Goal: Task Accomplishment & Management: Manage account settings

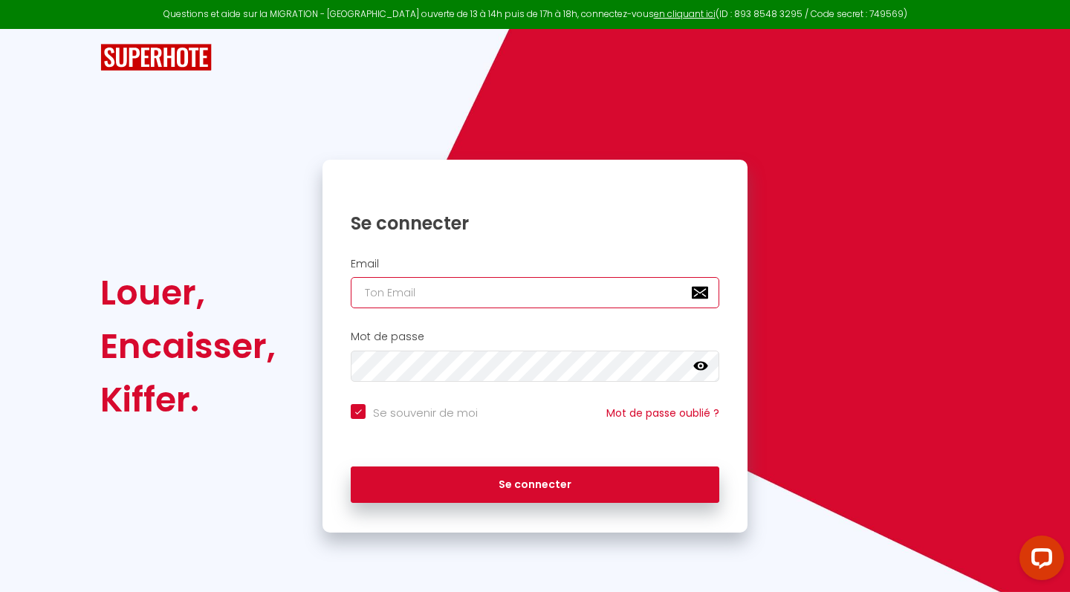
type input "[EMAIL_ADDRESS][DOMAIN_NAME]"
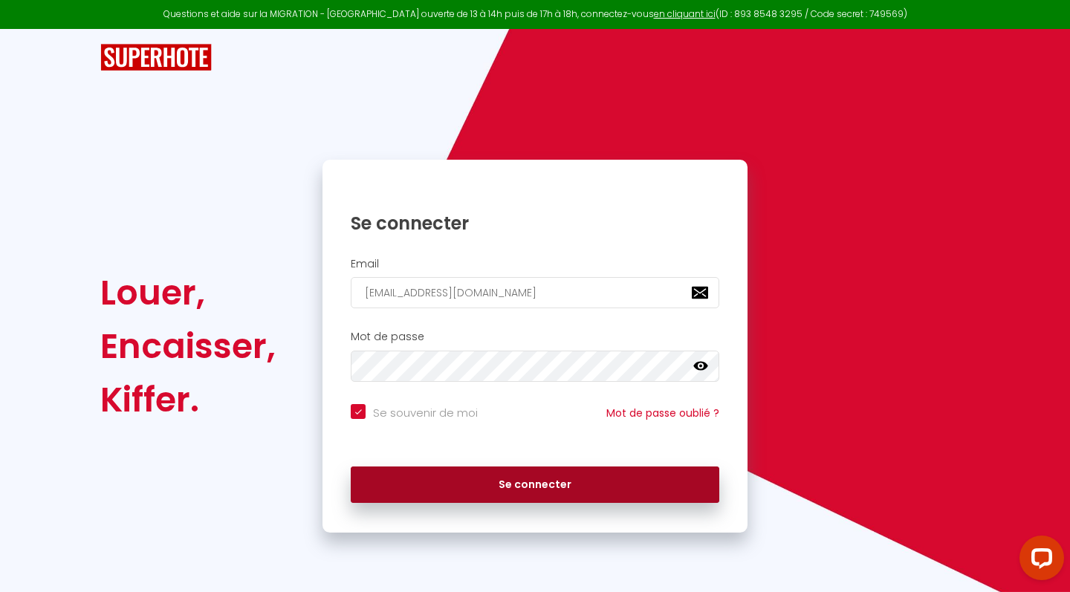
click at [462, 482] on button "Se connecter" at bounding box center [535, 485] width 369 height 37
checkbox input "true"
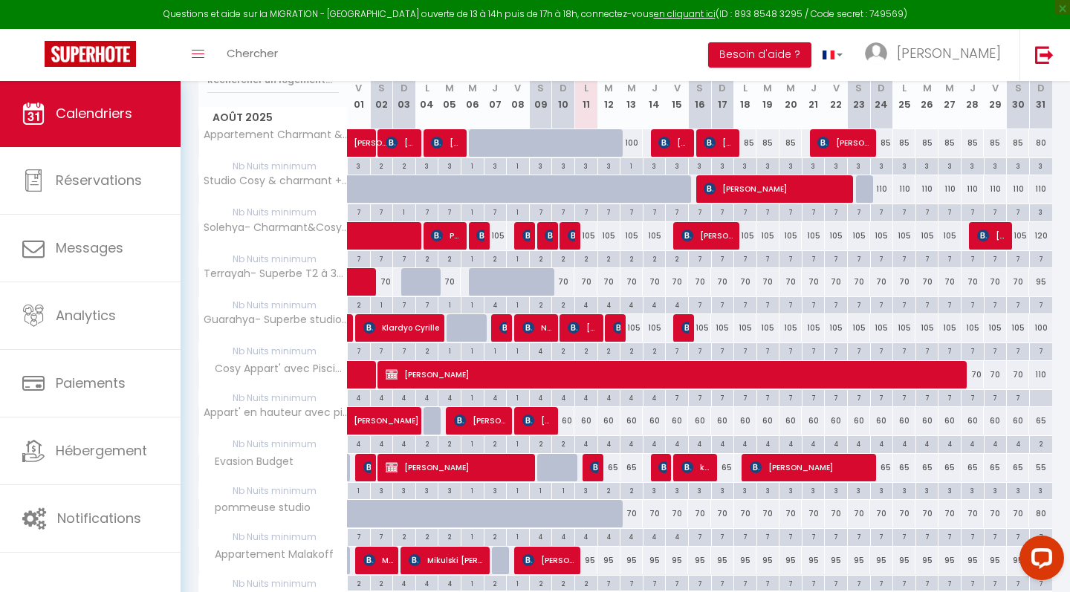
scroll to position [275, 0]
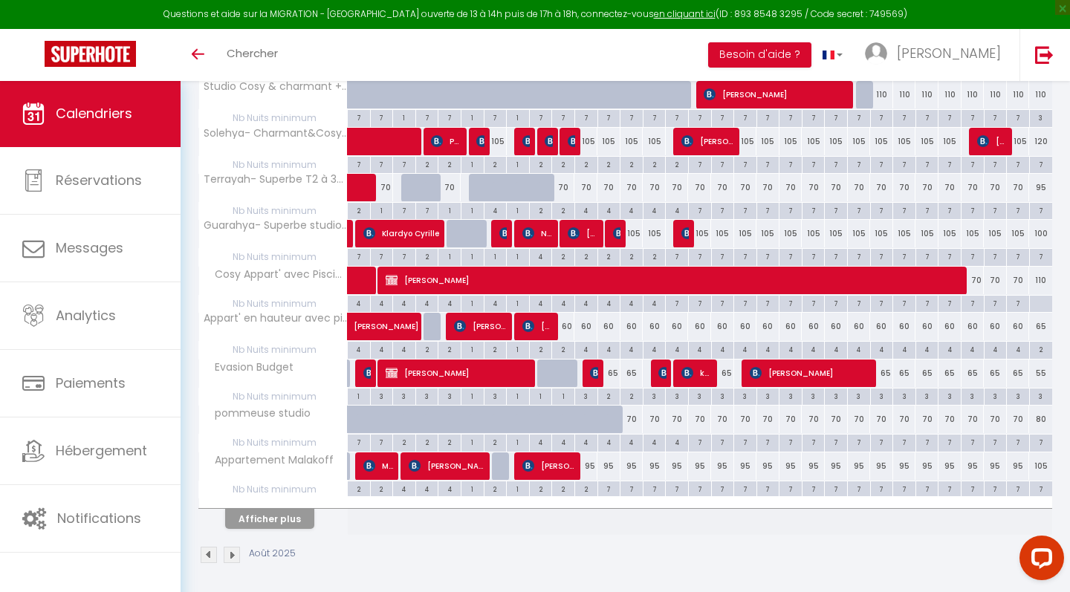
click at [595, 487] on div "2" at bounding box center [586, 489] width 22 height 14
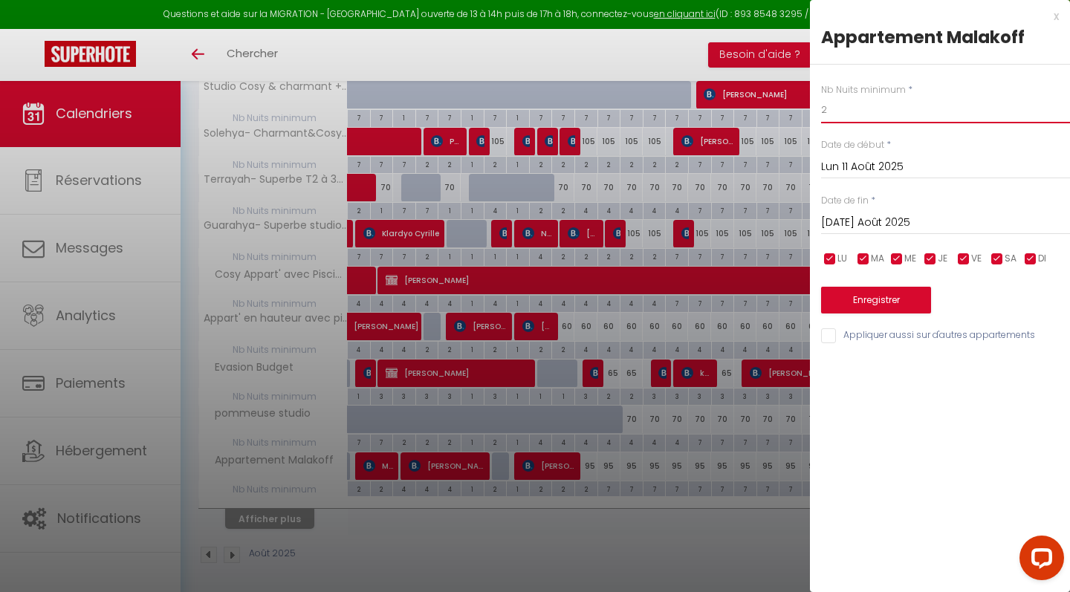
click at [860, 117] on input "2" at bounding box center [945, 110] width 249 height 27
type input "4"
click at [844, 213] on input "[DATE]" at bounding box center [945, 222] width 249 height 19
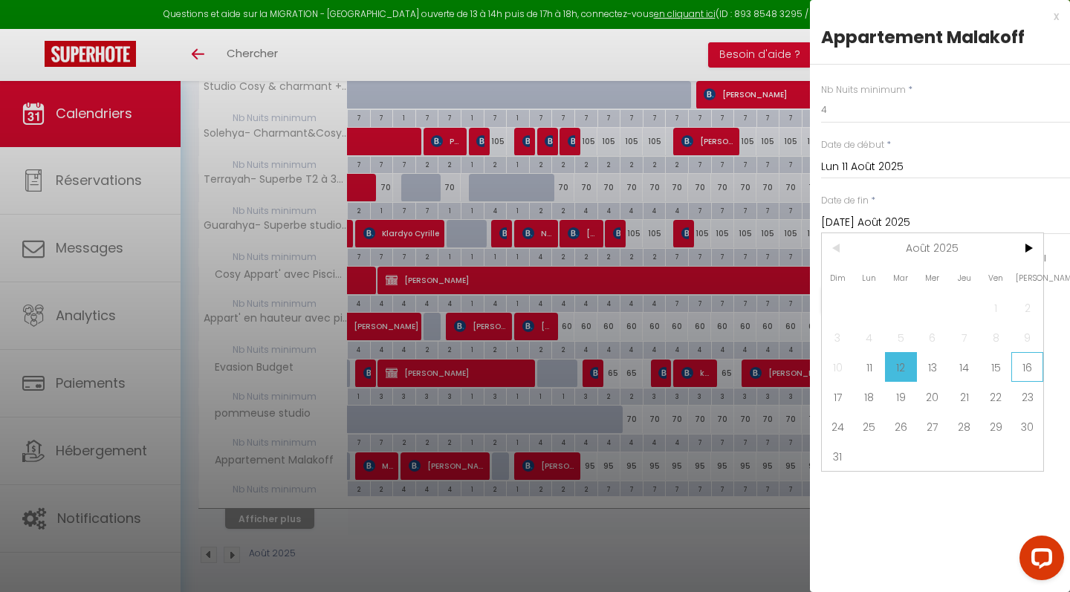
click at [1020, 363] on span "16" at bounding box center [1028, 367] width 32 height 30
type input "[PERSON_NAME][DATE]"
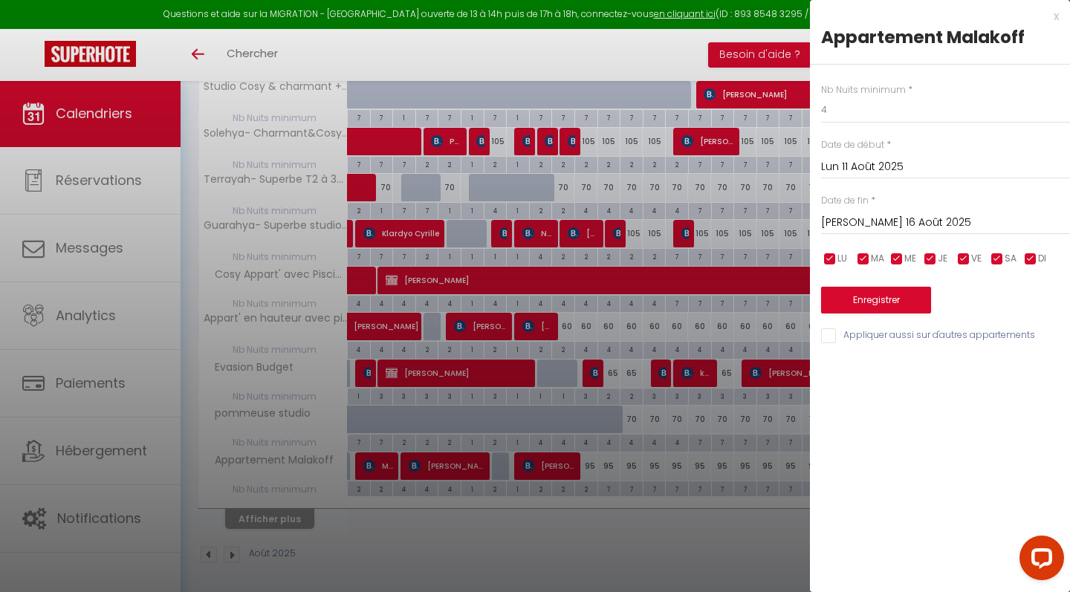
click at [914, 301] on button "Enregistrer" at bounding box center [876, 300] width 110 height 27
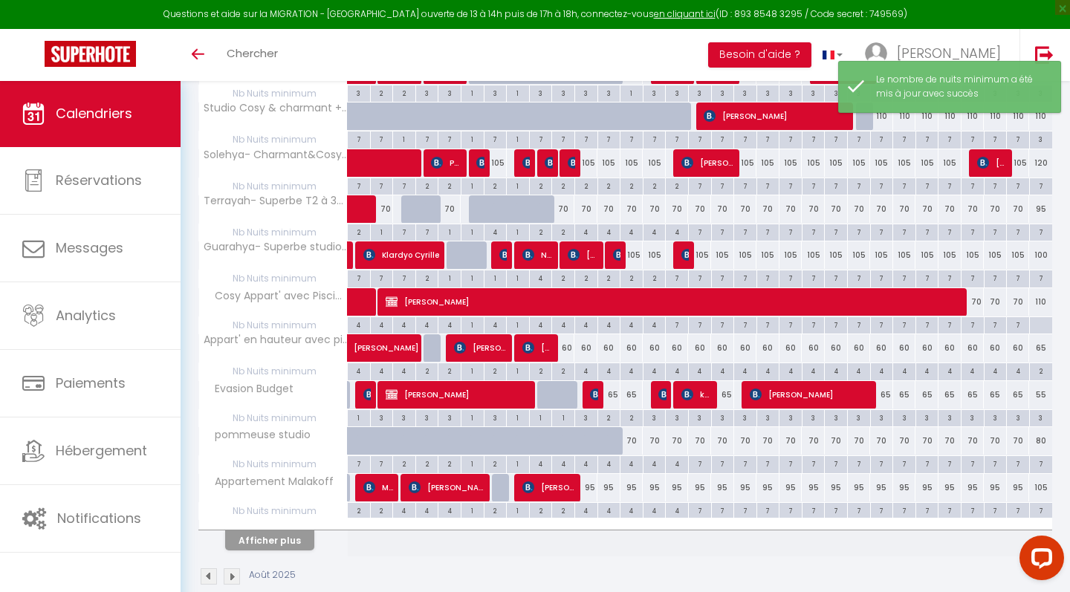
scroll to position [262, 0]
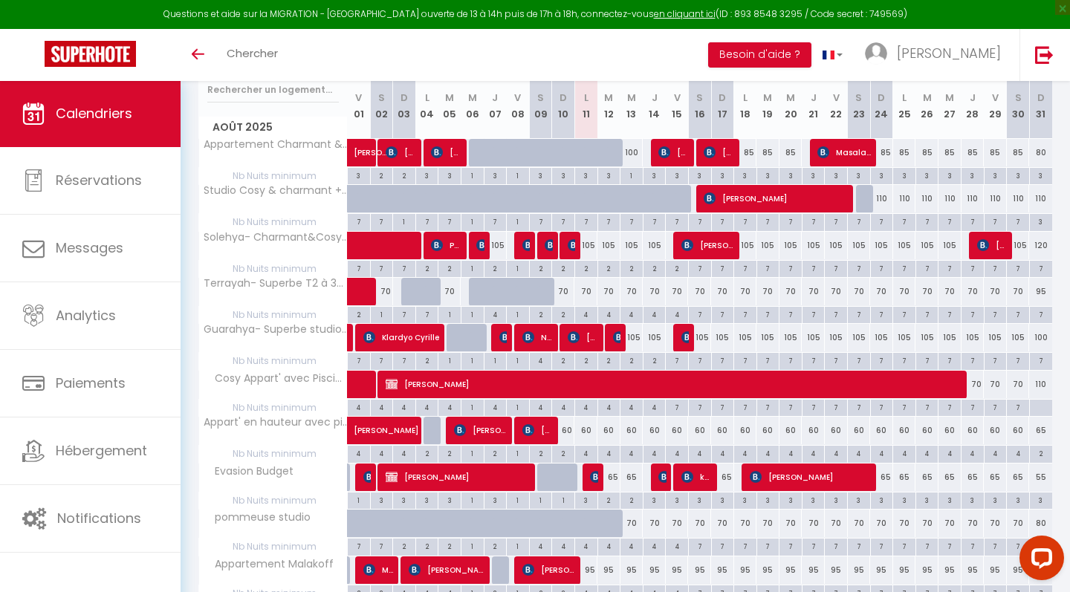
click at [662, 155] on img at bounding box center [665, 152] width 12 height 12
select select "OK"
select select "KO"
select select "0"
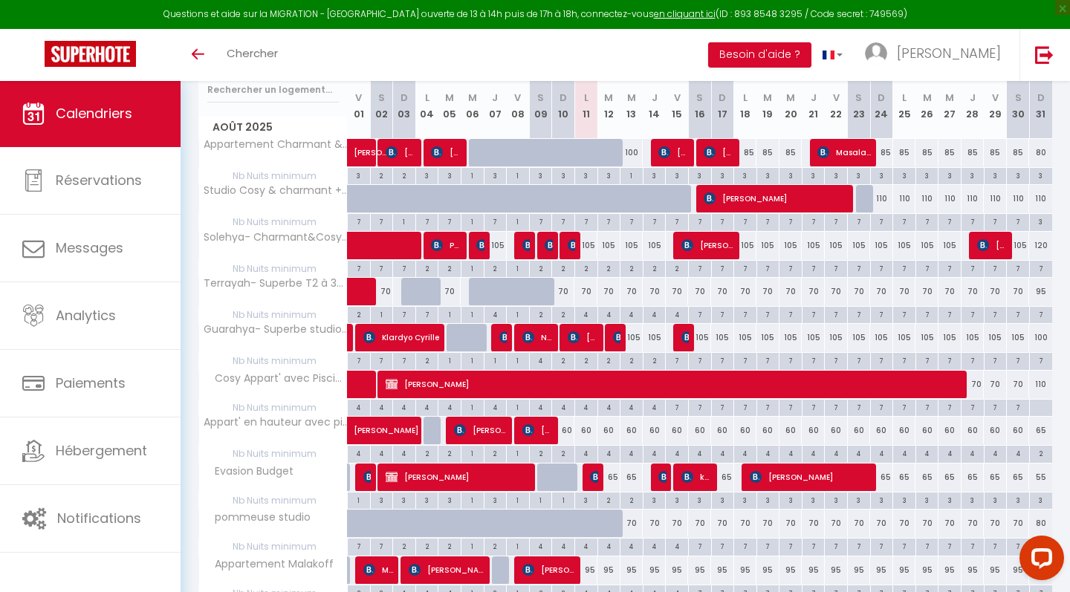
select select "1"
select select
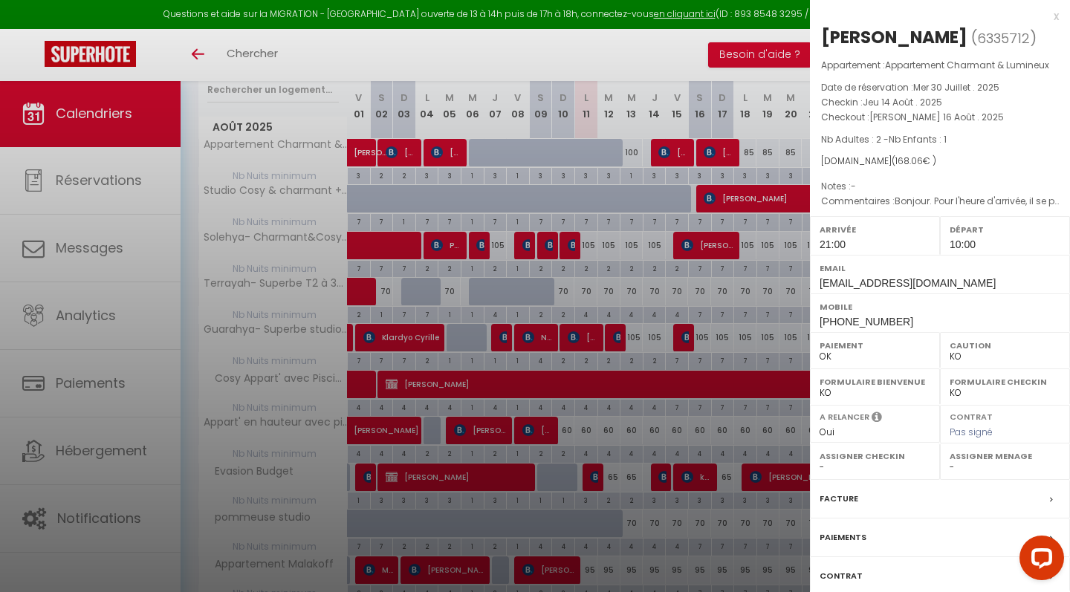
click at [662, 155] on div at bounding box center [535, 296] width 1070 height 592
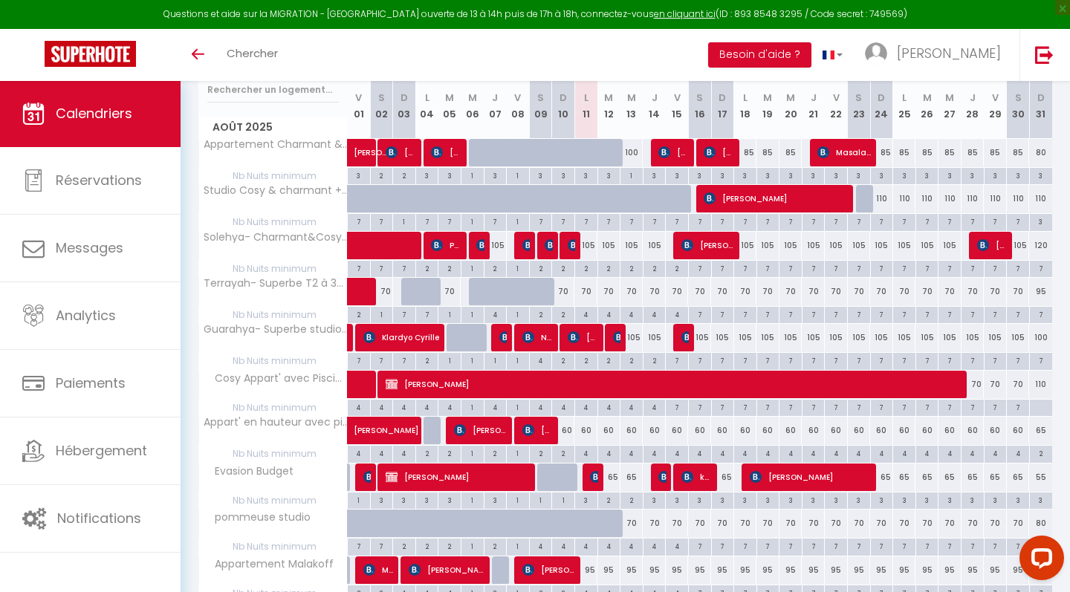
click at [590, 314] on div "4" at bounding box center [586, 314] width 22 height 14
type input "4"
type input "Lun 11 Août 2025"
type input "[DATE]"
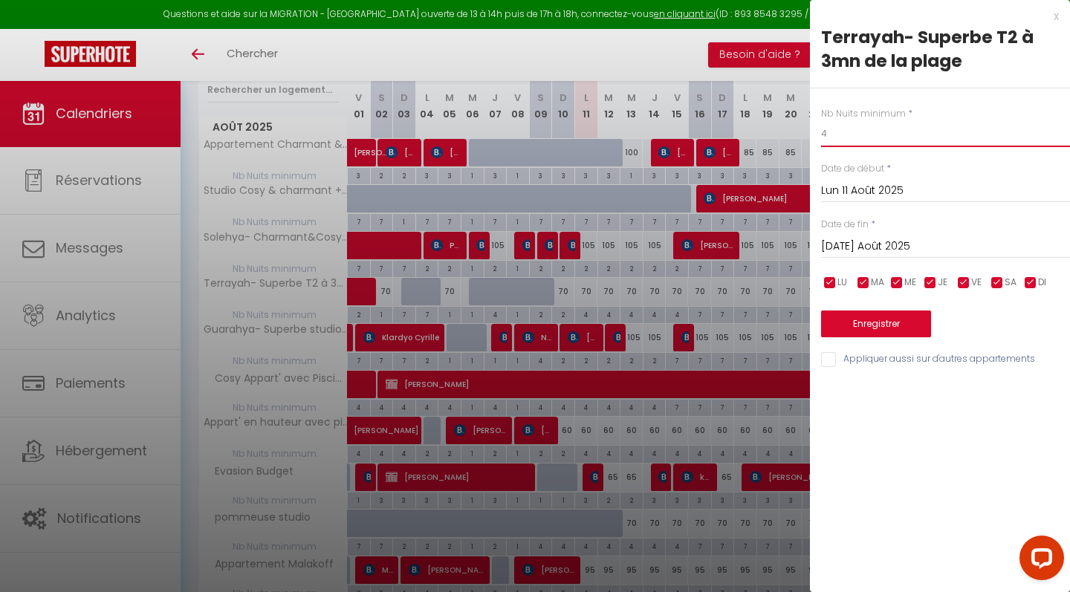
click at [847, 129] on input "4" at bounding box center [945, 133] width 249 height 27
type input "2"
click at [865, 244] on input "[DATE]" at bounding box center [945, 246] width 249 height 19
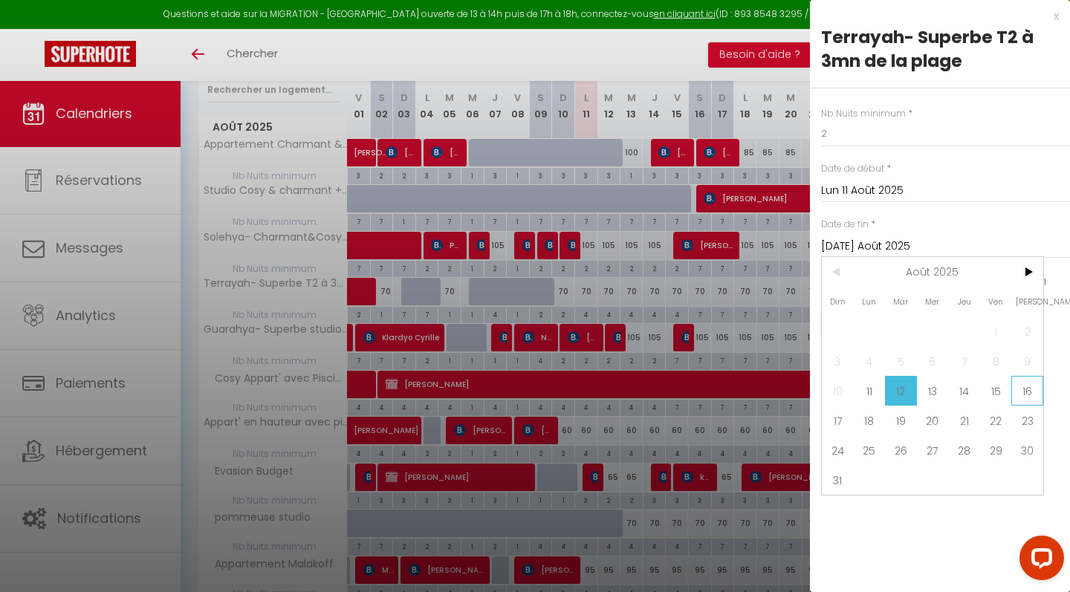
click at [1012, 390] on span "16" at bounding box center [1028, 391] width 32 height 30
type input "[PERSON_NAME][DATE]"
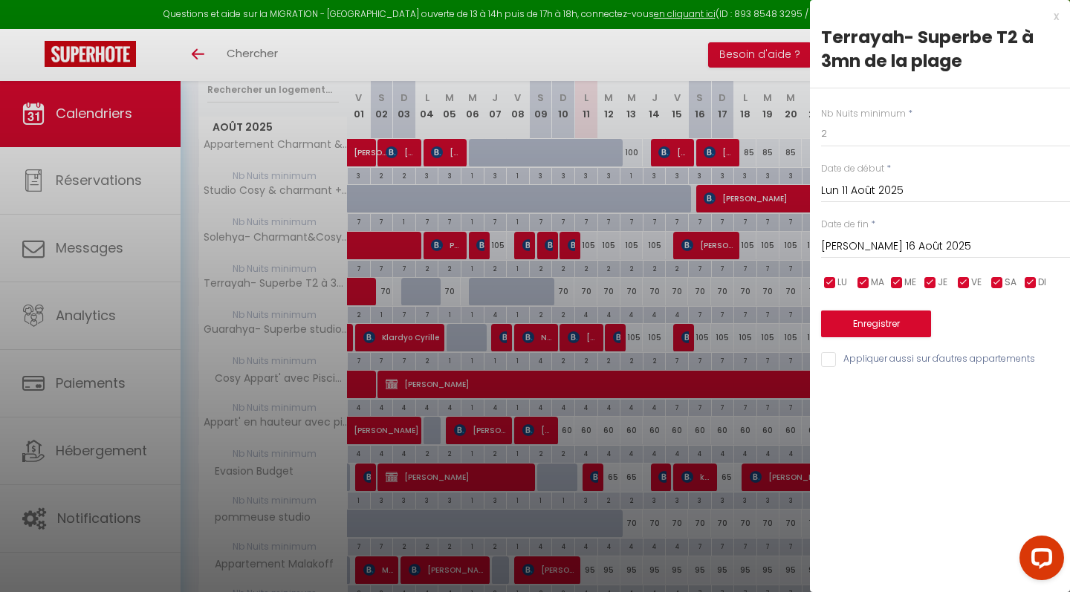
click at [919, 311] on button "Enregistrer" at bounding box center [876, 324] width 110 height 27
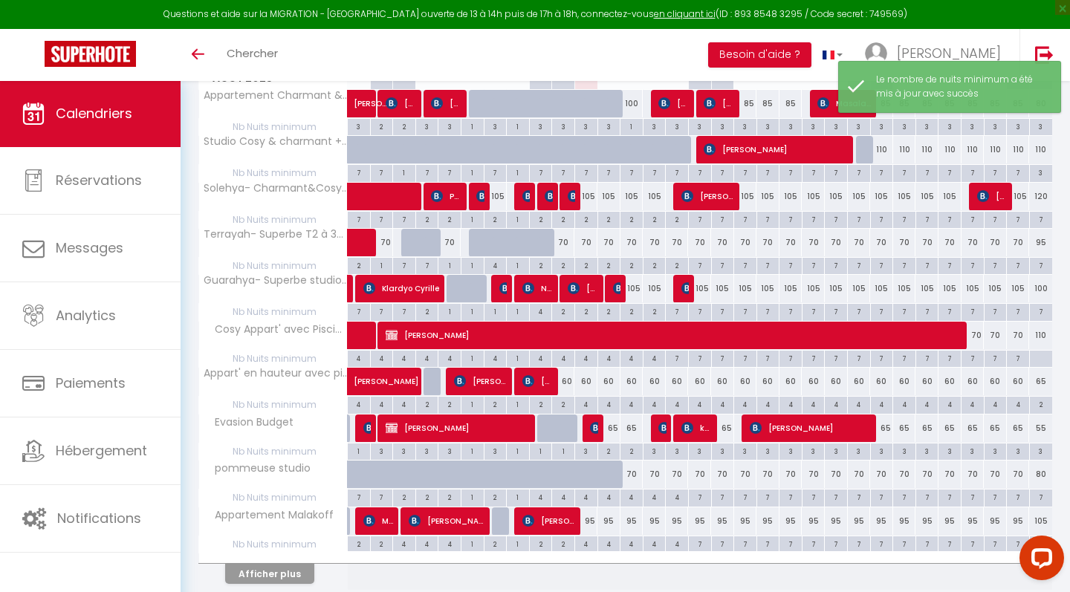
scroll to position [313, 0]
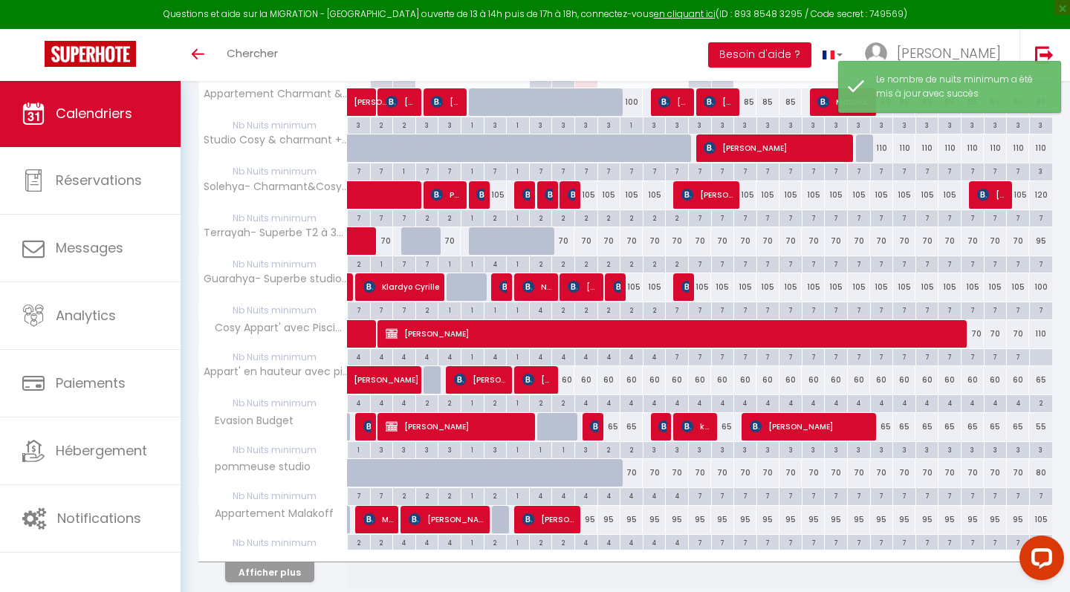
click at [591, 433] on span "[PERSON_NAME]" at bounding box center [593, 427] width 7 height 28
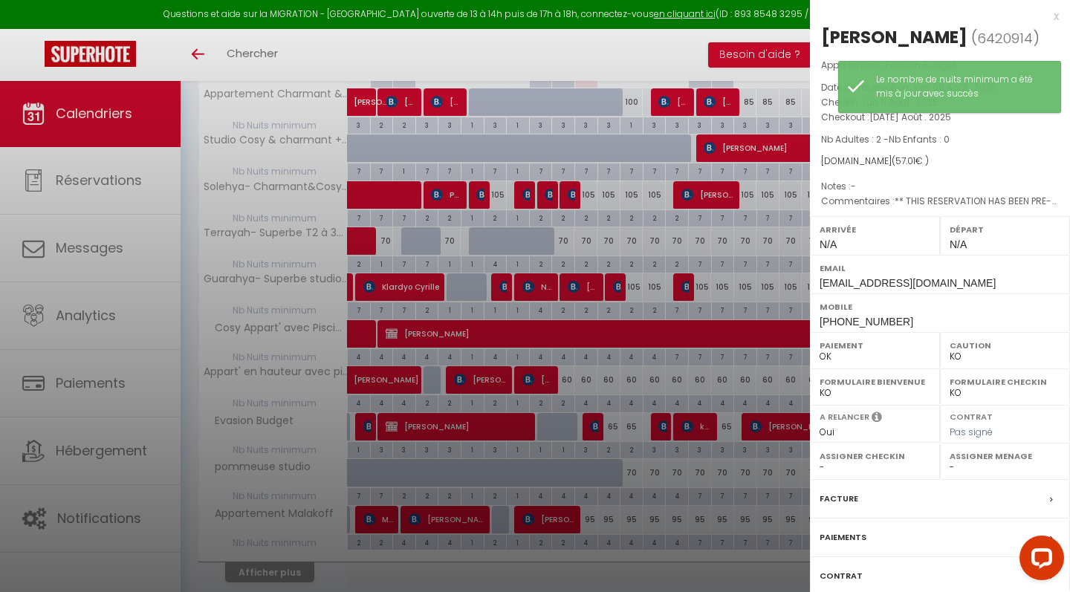
click at [591, 433] on div at bounding box center [535, 296] width 1070 height 592
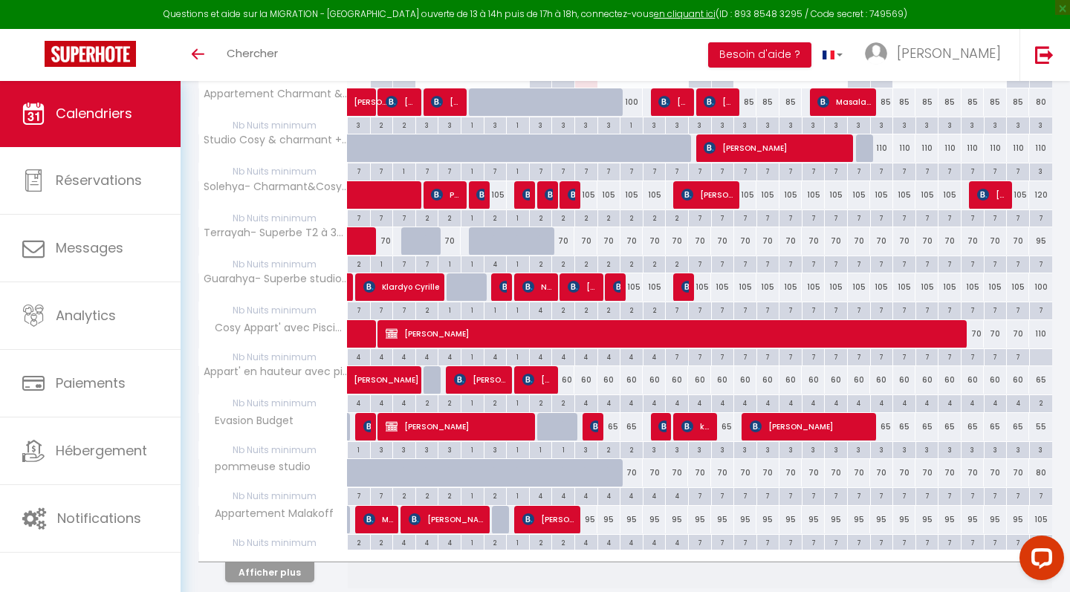
click at [303, 564] on button "Afficher plus" at bounding box center [269, 573] width 89 height 20
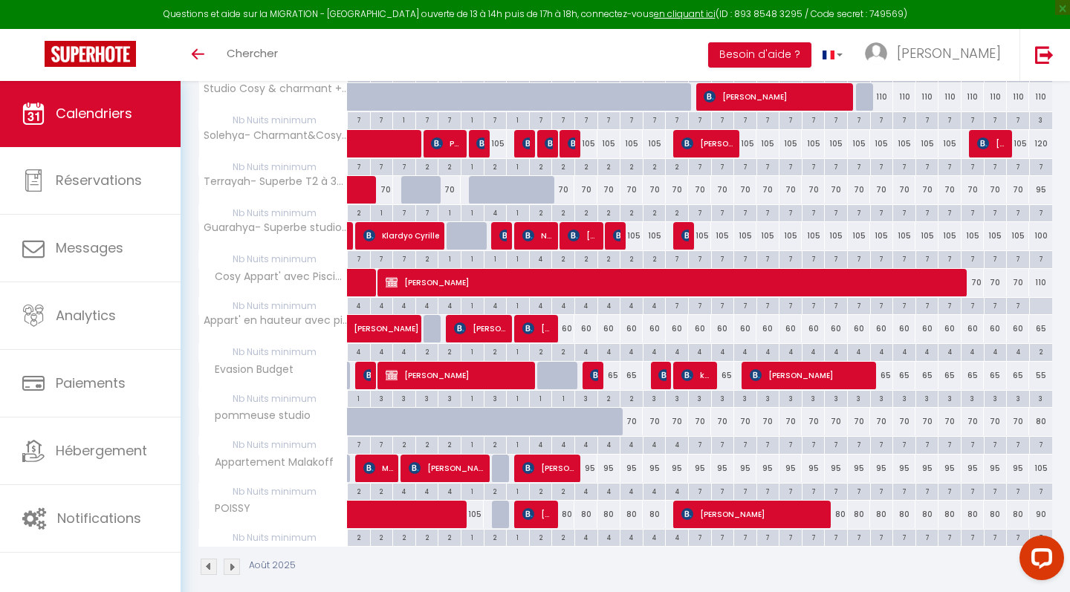
scroll to position [365, 0]
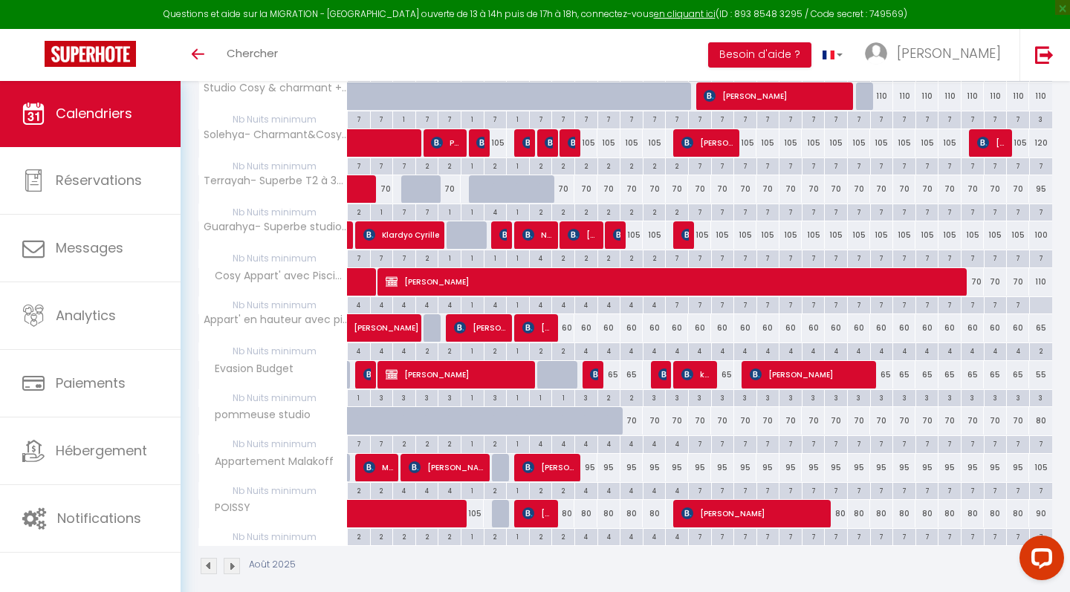
click at [549, 515] on span "Sobral Patricia" at bounding box center [538, 513] width 30 height 28
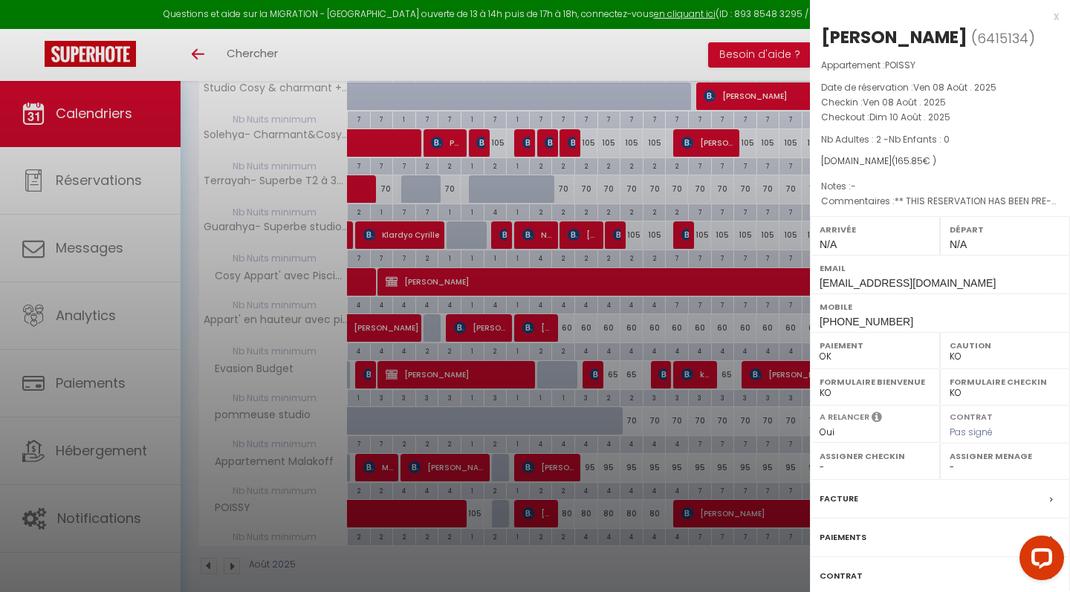
click at [549, 514] on div at bounding box center [535, 296] width 1070 height 592
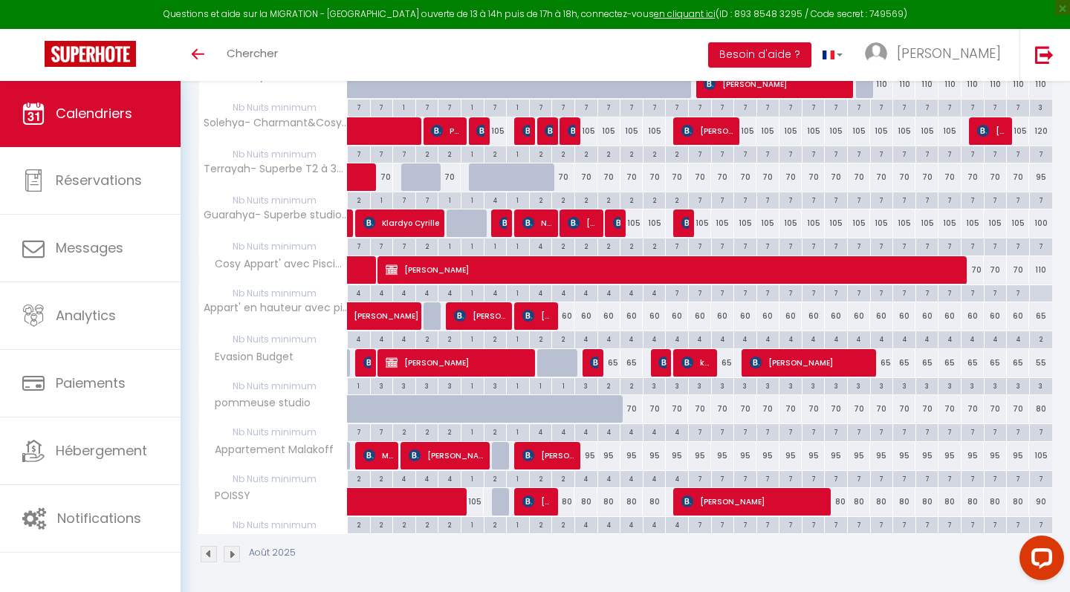
scroll to position [376, 0]
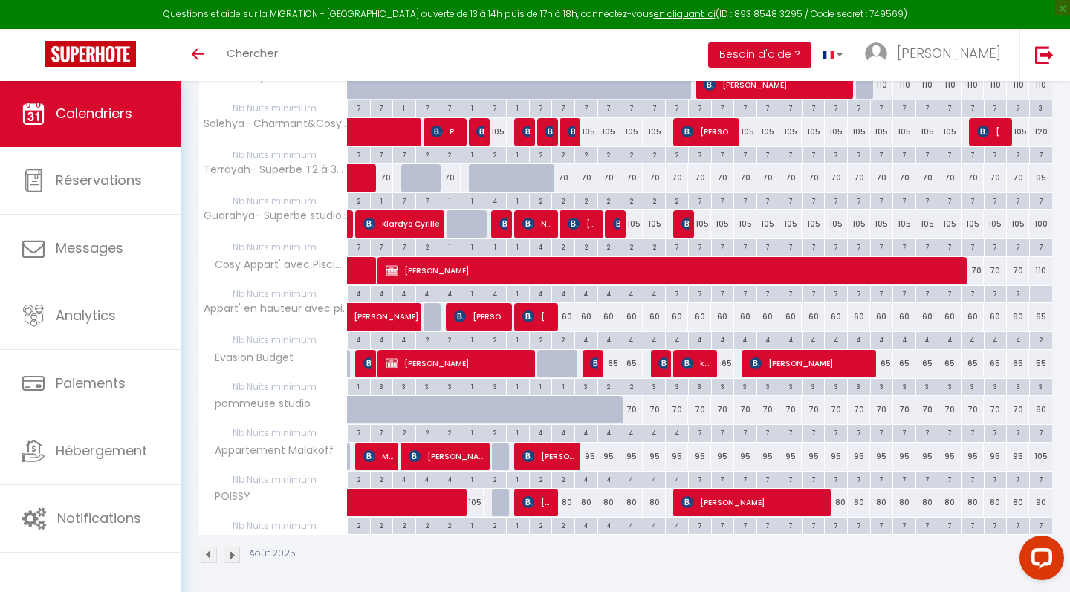
click at [566, 523] on div "2" at bounding box center [563, 525] width 22 height 14
type input "2"
type input "Dim 10 Août 2025"
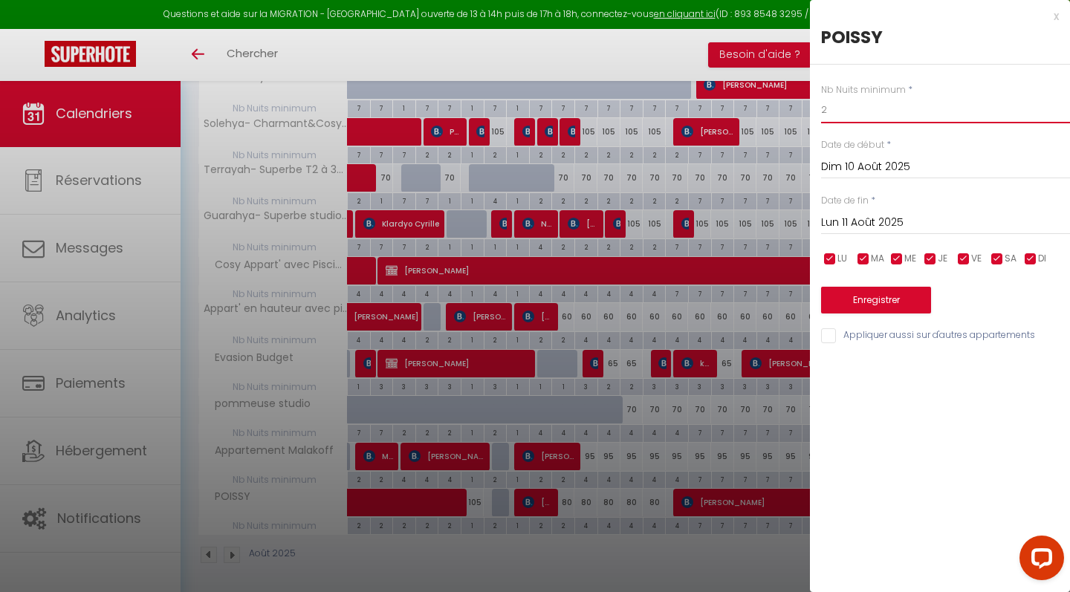
click at [841, 109] on input "2" at bounding box center [945, 110] width 249 height 27
click at [838, 219] on input "Lun 11 Août 2025" at bounding box center [945, 222] width 249 height 19
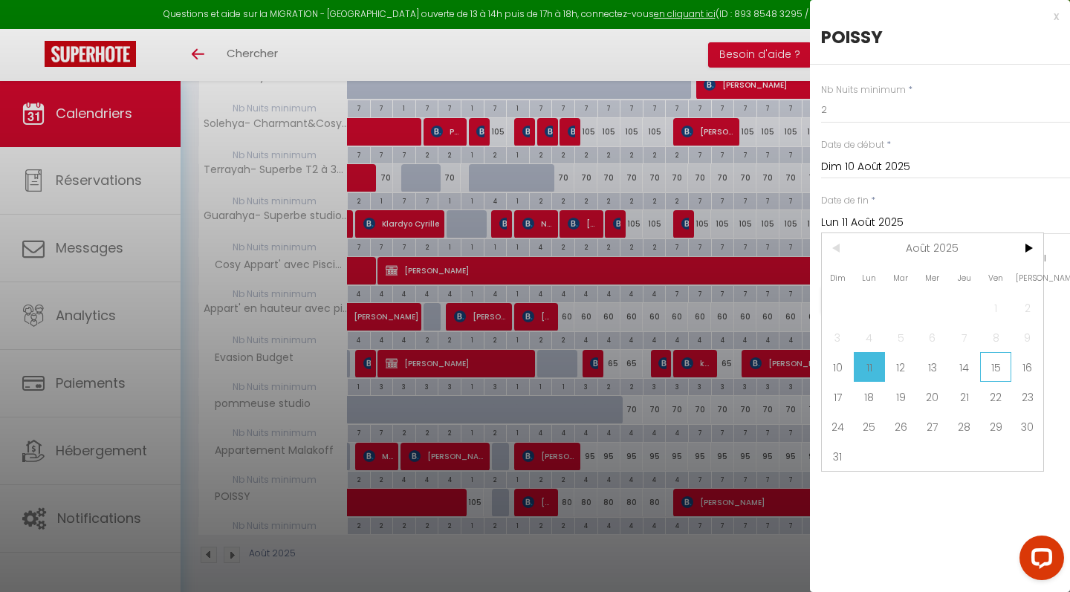
click at [983, 366] on span "15" at bounding box center [996, 367] width 32 height 30
type input "Ven 15 Août 2025"
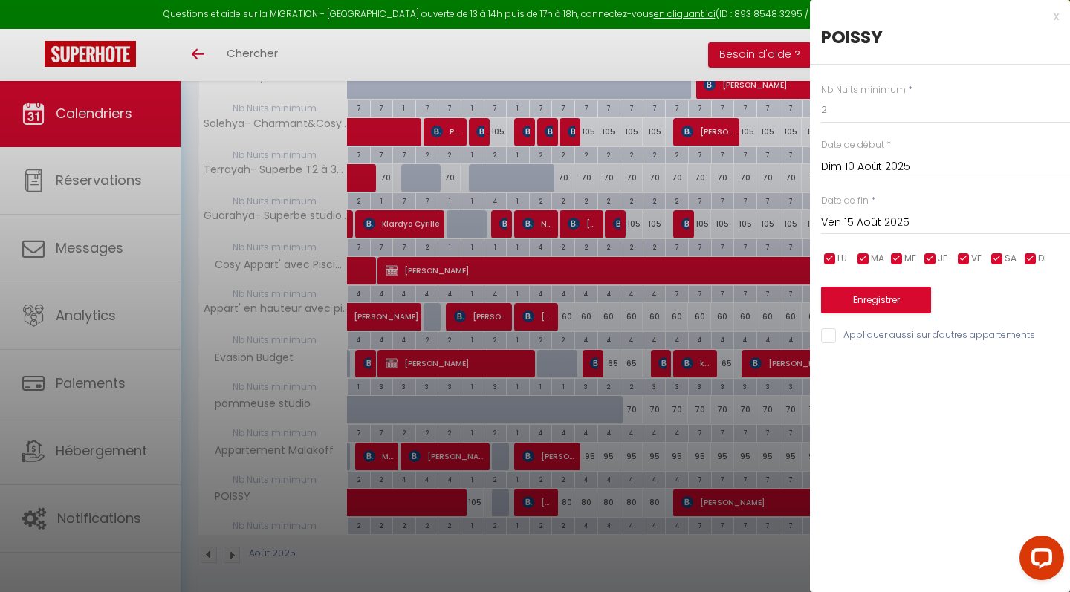
click at [928, 308] on button "Enregistrer" at bounding box center [876, 300] width 110 height 27
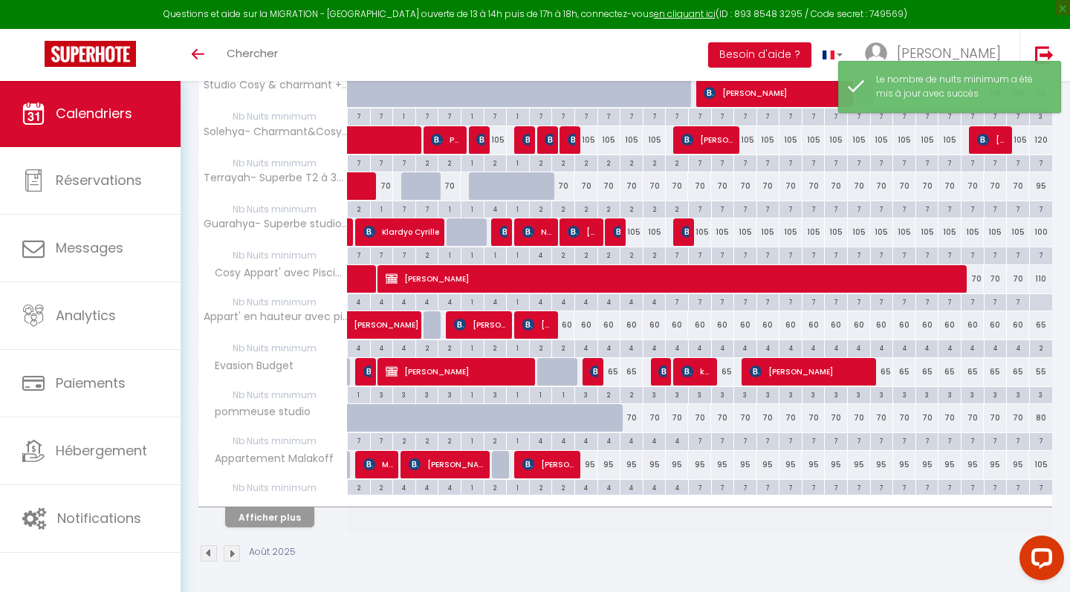
scroll to position [366, 0]
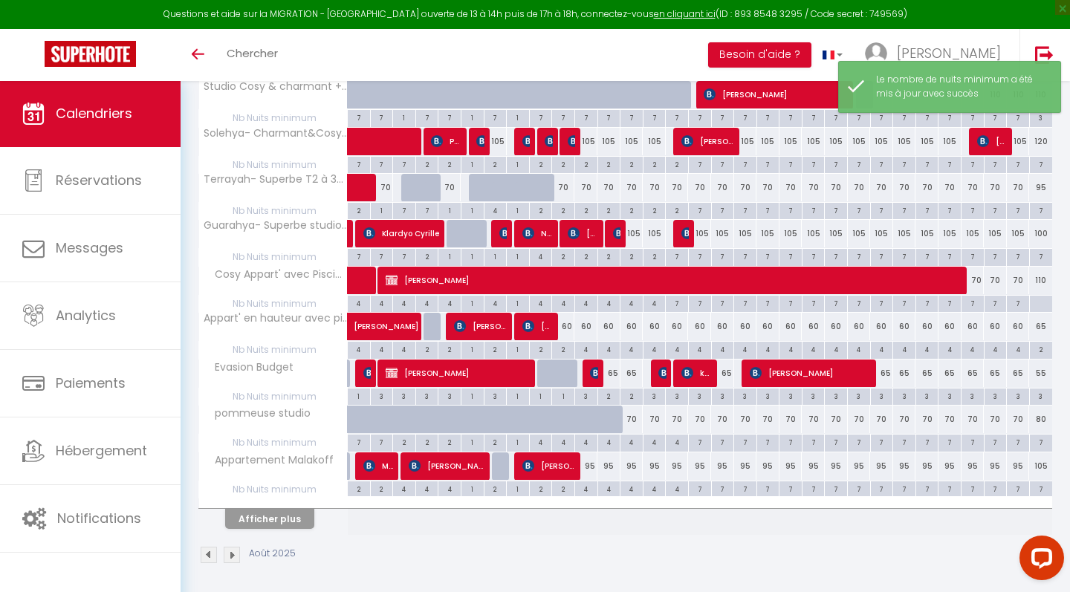
click at [296, 517] on button "Afficher plus" at bounding box center [269, 519] width 89 height 20
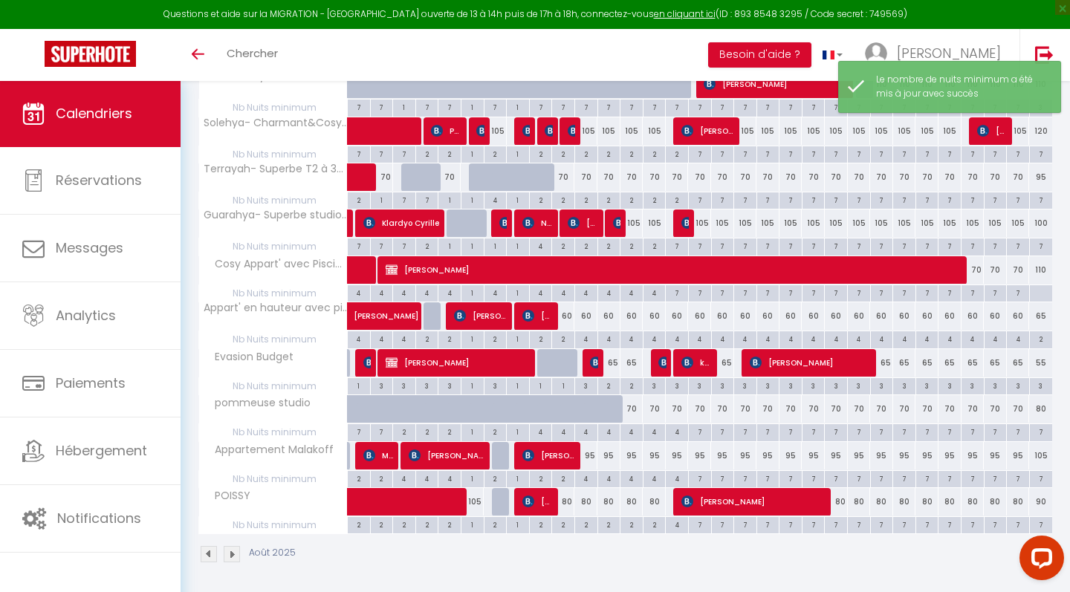
scroll to position [376, 0]
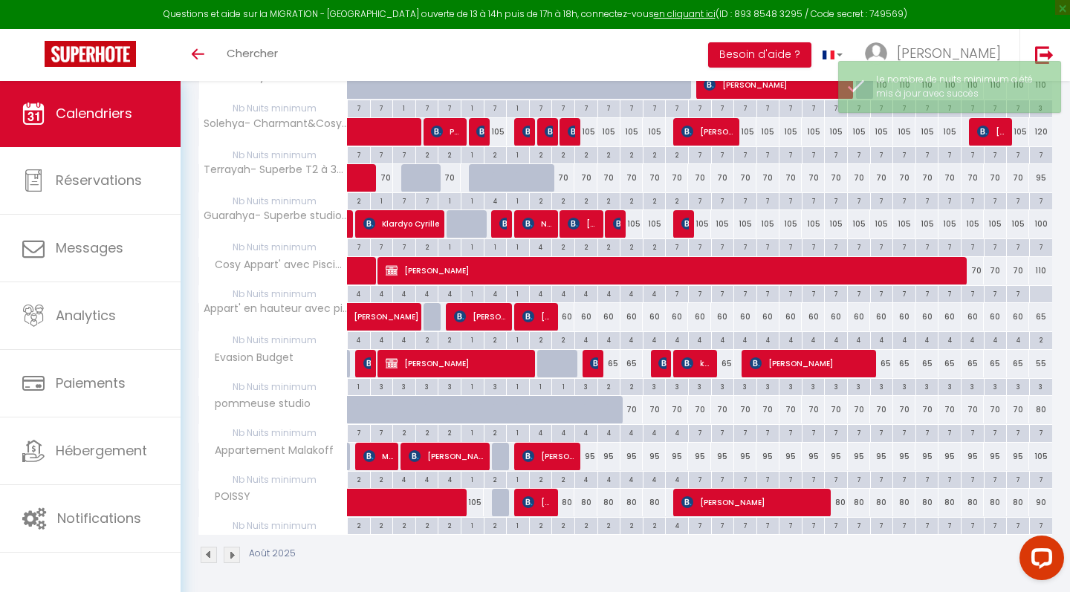
click at [734, 505] on span "Kettly Faustin" at bounding box center [755, 502] width 146 height 28
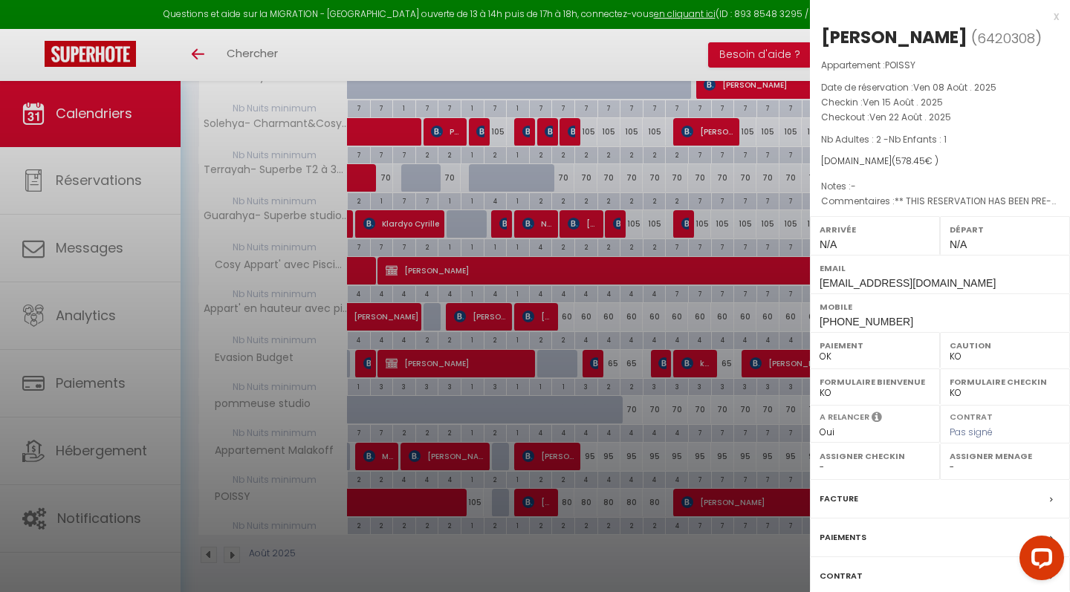
click at [614, 552] on div at bounding box center [535, 296] width 1070 height 592
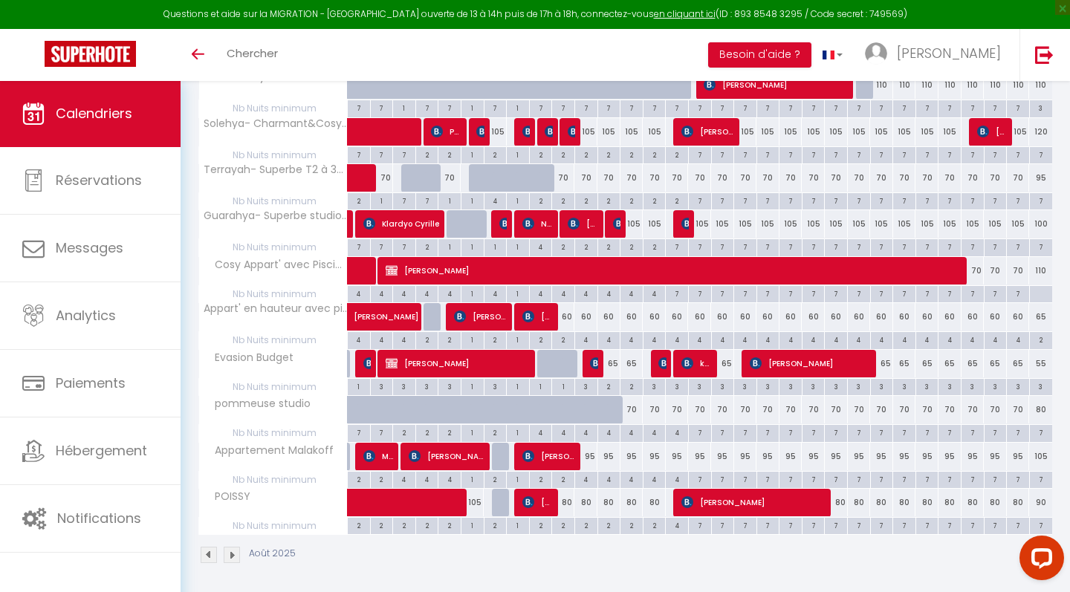
click at [701, 506] on span "Kettly Faustin" at bounding box center [755, 502] width 146 height 28
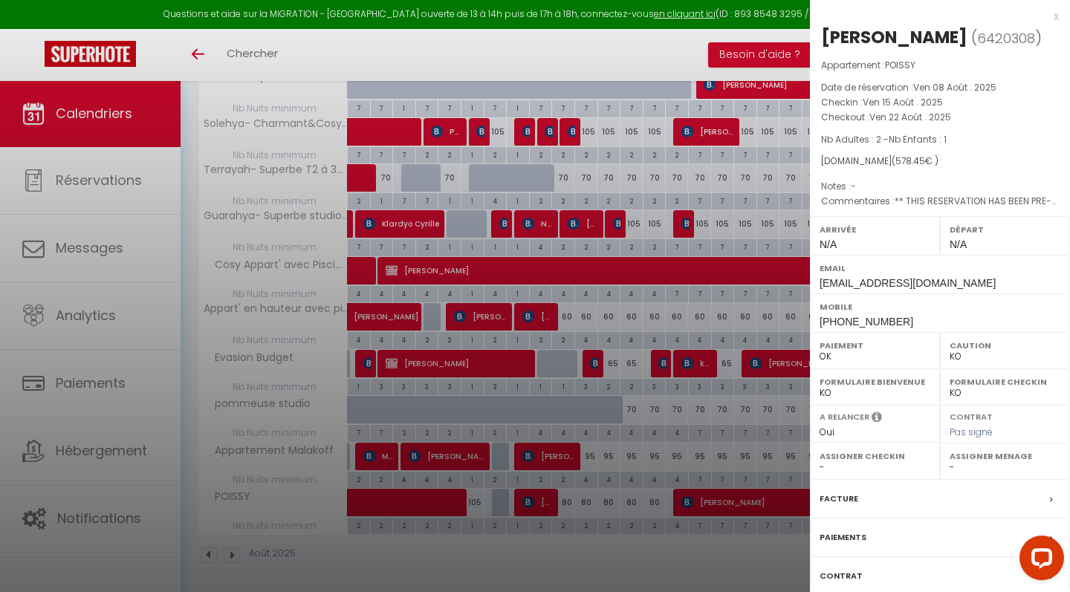
click at [669, 555] on div at bounding box center [535, 296] width 1070 height 592
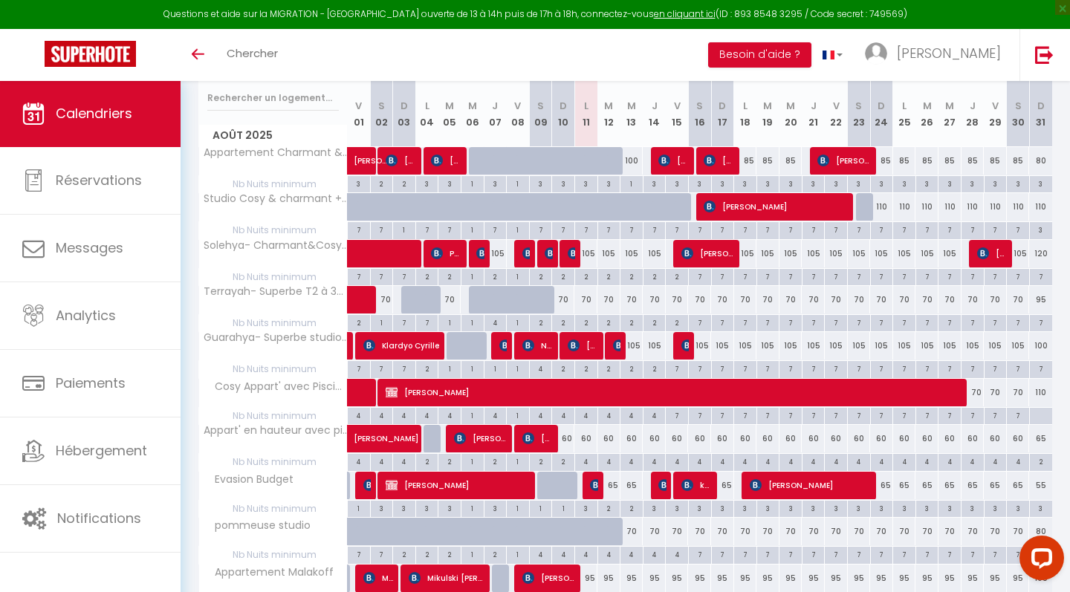
scroll to position [245, 0]
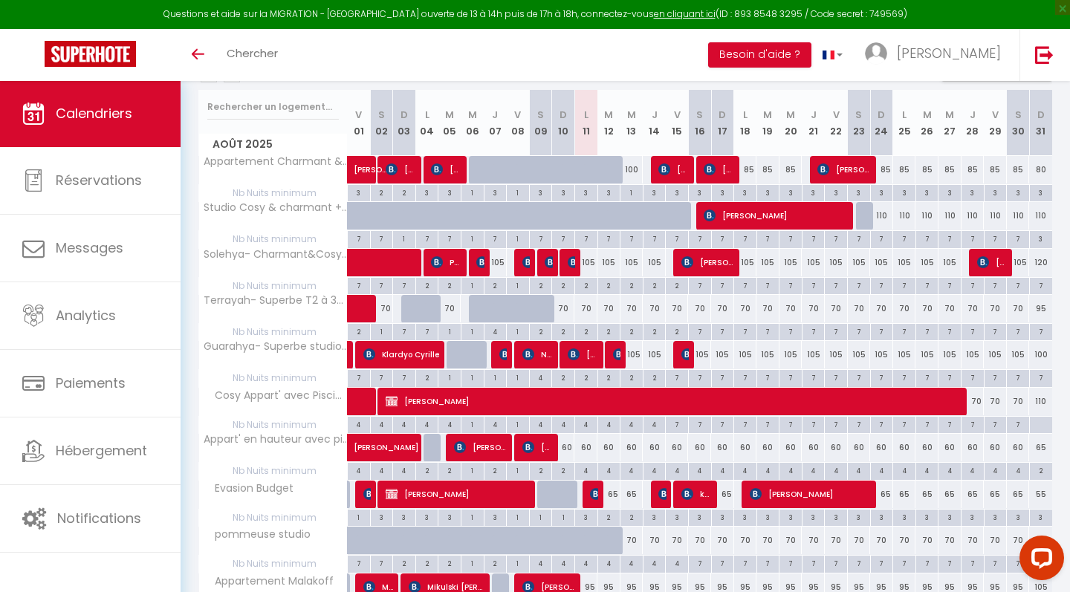
click at [589, 268] on div "105" at bounding box center [586, 263] width 23 height 28
type input "105"
type input "Lun 11 Août 2025"
type input "[DATE]"
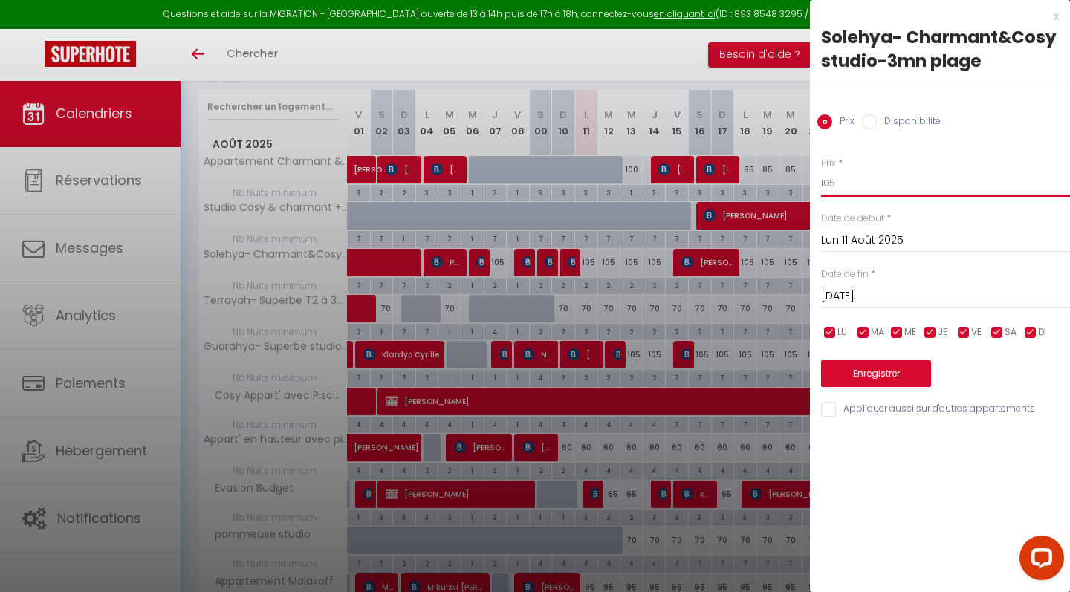
click at [843, 185] on input "105" at bounding box center [945, 183] width 249 height 27
type input "100"
click at [850, 305] on input "[DATE]" at bounding box center [945, 296] width 249 height 19
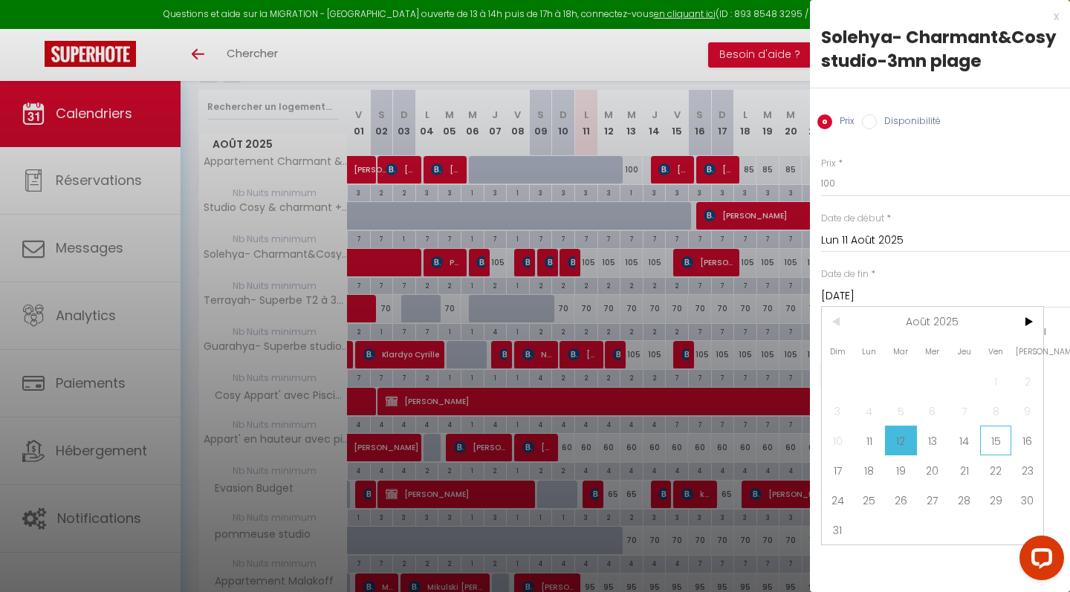
click at [990, 433] on span "15" at bounding box center [996, 441] width 32 height 30
type input "Ven 15 Août 2025"
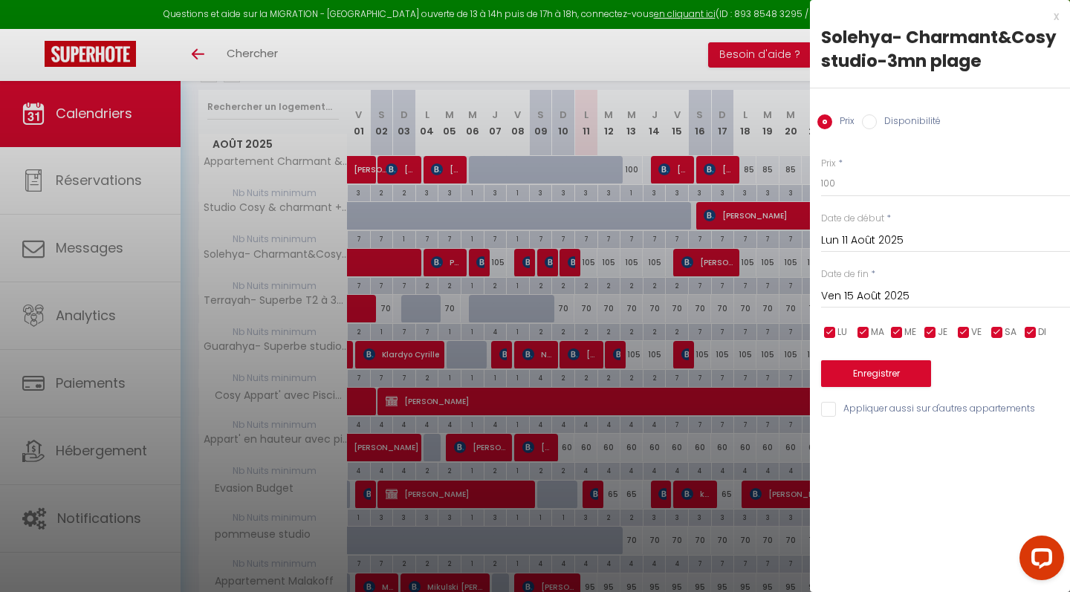
click at [911, 370] on button "Enregistrer" at bounding box center [876, 373] width 110 height 27
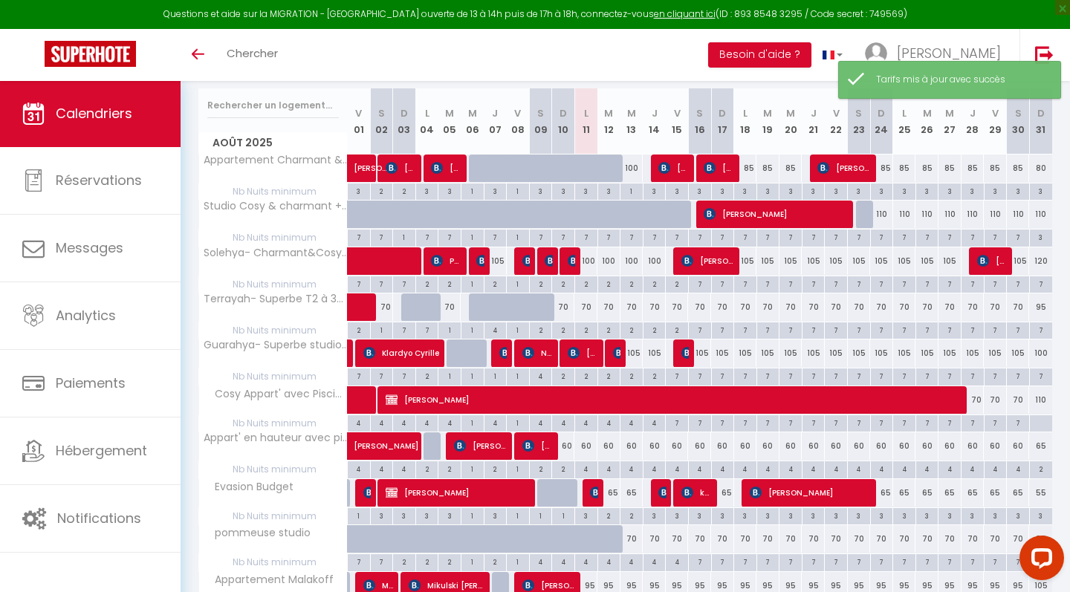
scroll to position [259, 0]
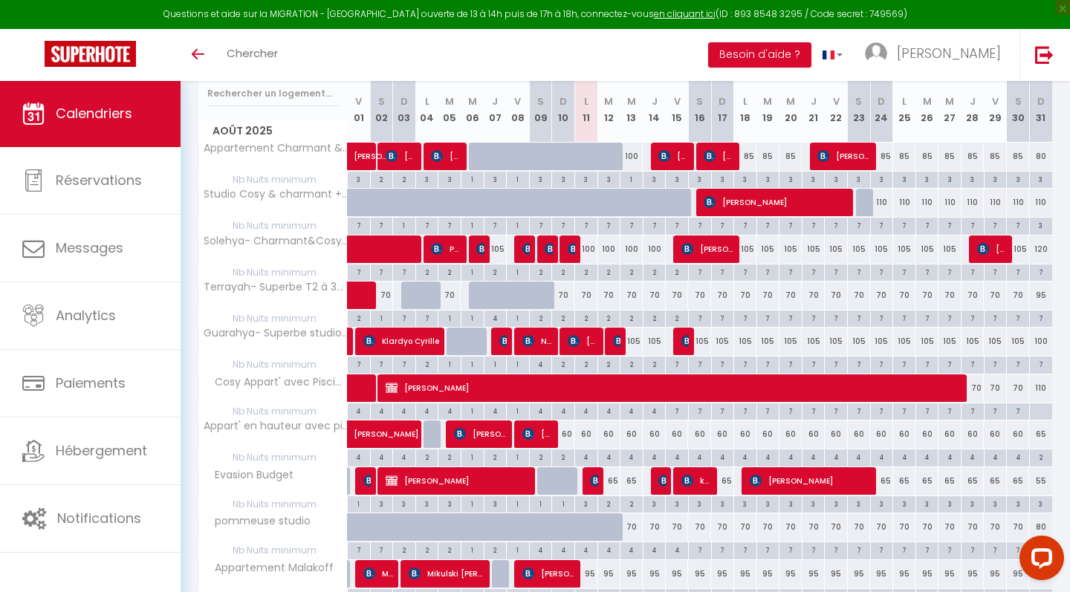
click at [590, 453] on div "4" at bounding box center [586, 457] width 22 height 14
type input "4"
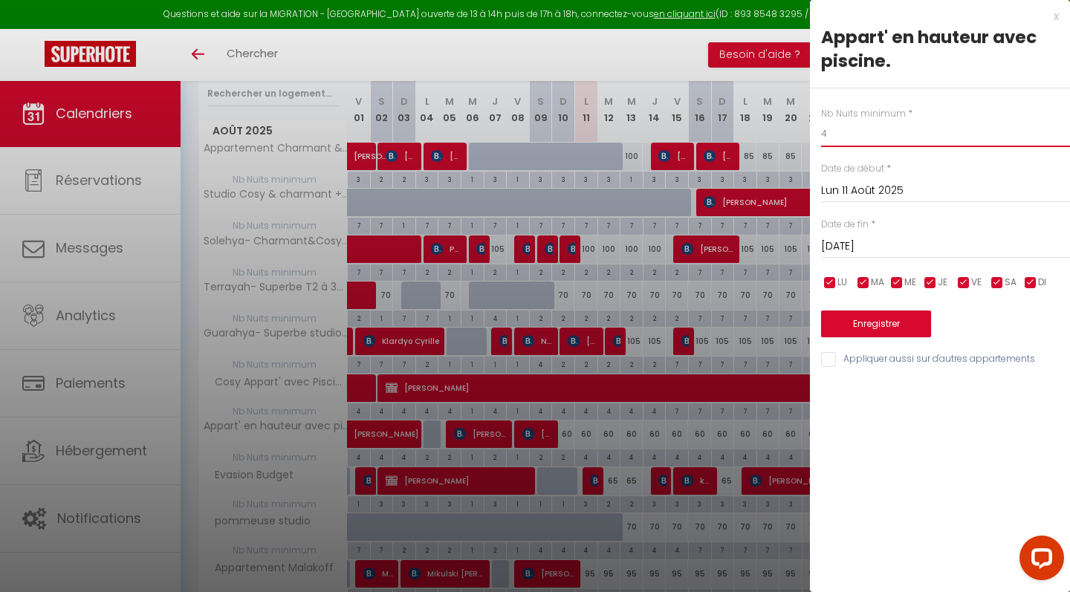
click at [835, 134] on input "4" at bounding box center [945, 133] width 249 height 27
type input "2"
click at [846, 242] on input "[DATE]" at bounding box center [945, 246] width 249 height 19
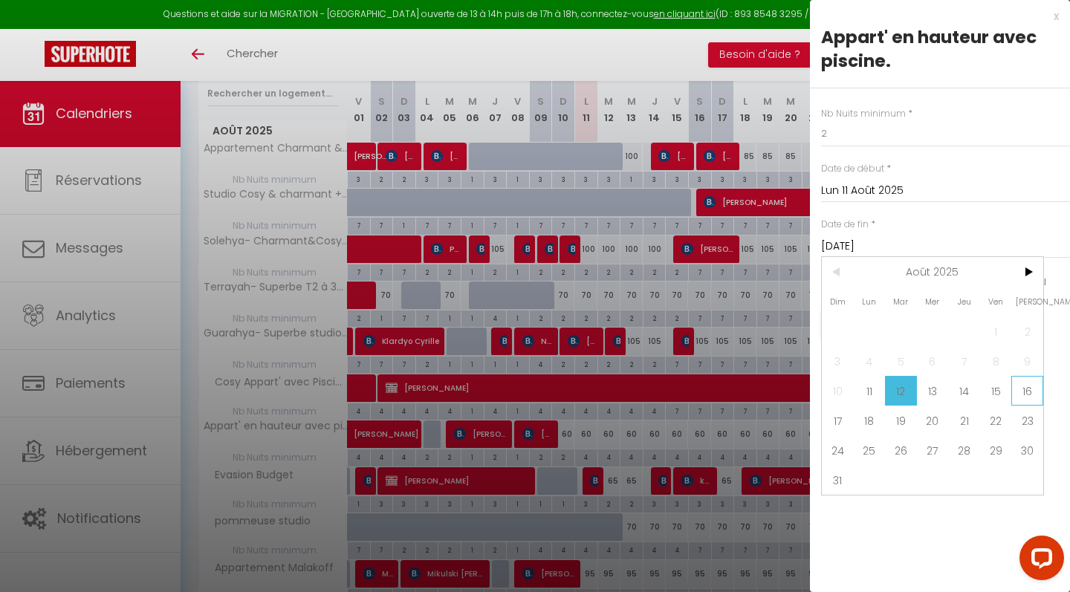
click at [1016, 394] on span "16" at bounding box center [1028, 391] width 32 height 30
type input "[PERSON_NAME][DATE]"
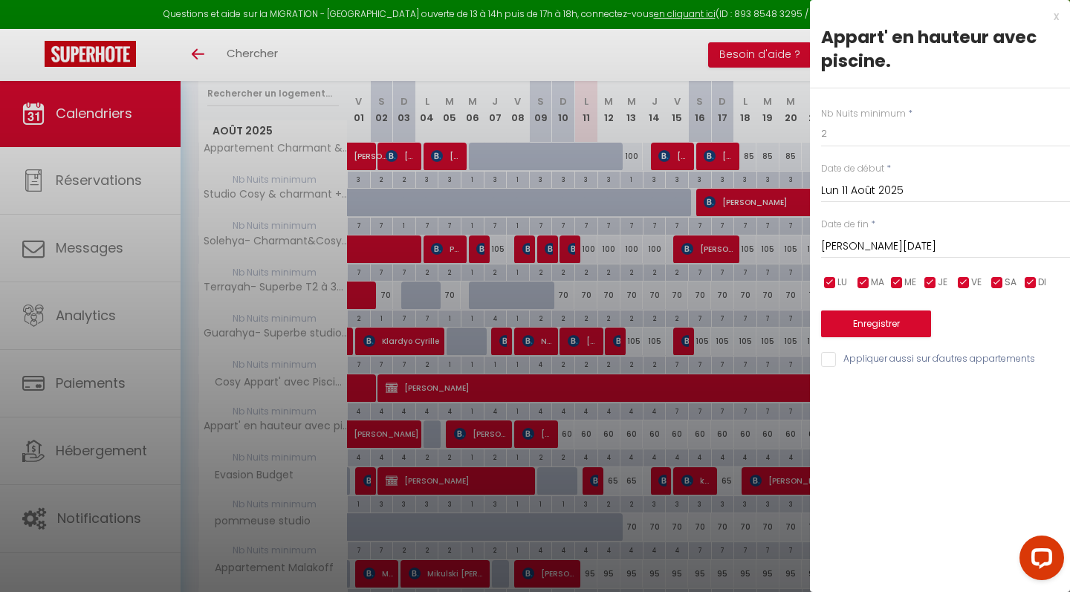
click at [905, 316] on button "Enregistrer" at bounding box center [876, 324] width 110 height 27
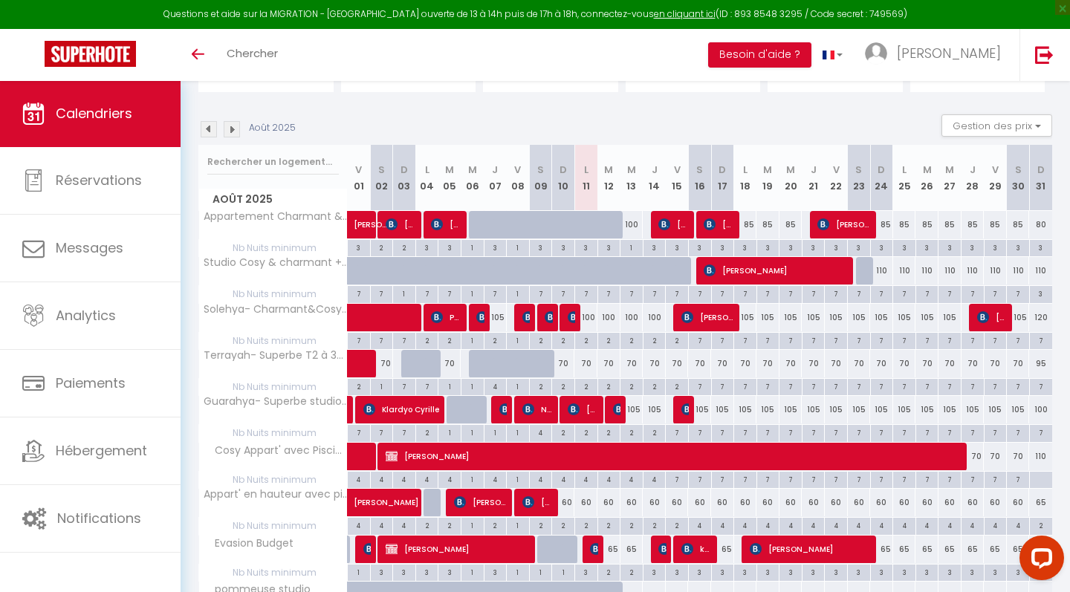
scroll to position [190, 0]
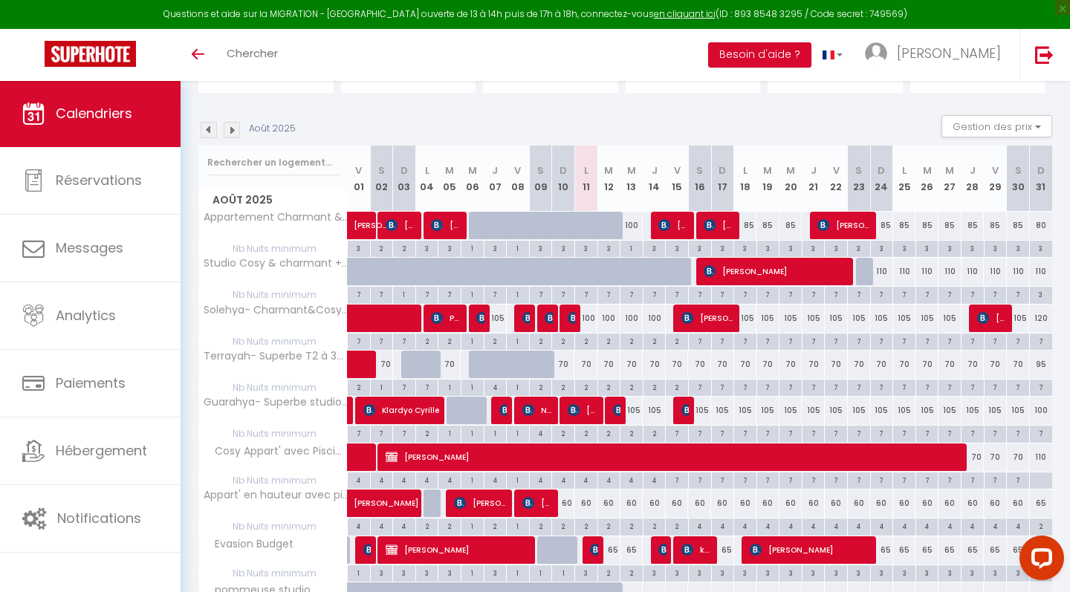
click at [213, 135] on img at bounding box center [209, 130] width 16 height 16
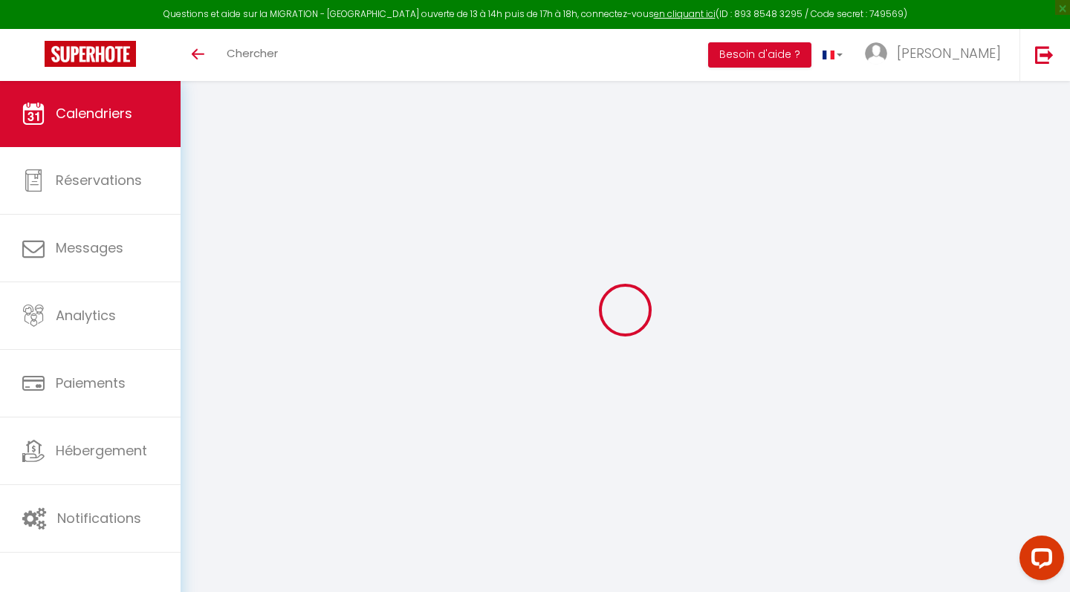
scroll to position [80, 0]
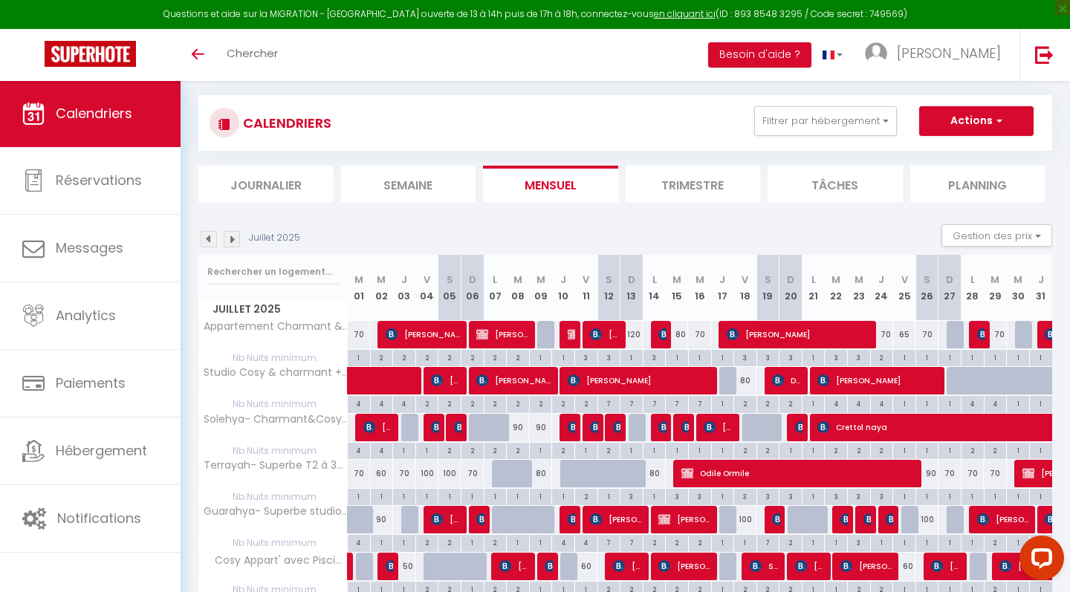
click at [231, 245] on img at bounding box center [232, 239] width 16 height 16
